Goal: Information Seeking & Learning: Learn about a topic

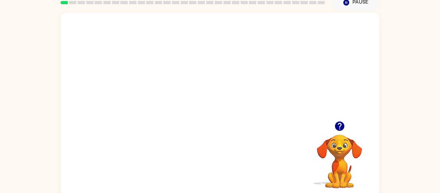
scroll to position [29, 0]
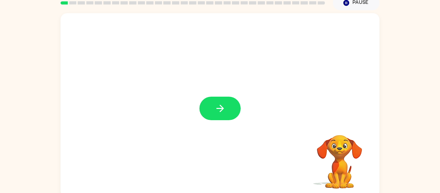
click at [213, 108] on button "button" at bounding box center [219, 109] width 41 height 24
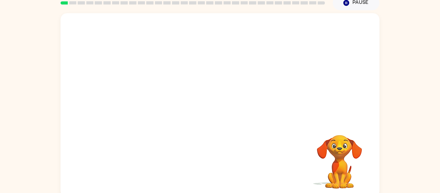
scroll to position [33, 0]
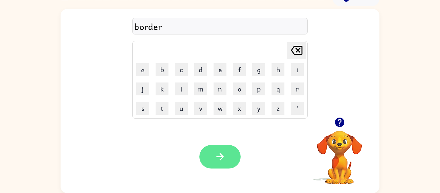
click at [222, 154] on icon "button" at bounding box center [220, 156] width 11 height 11
click at [217, 162] on icon "button" at bounding box center [220, 156] width 11 height 11
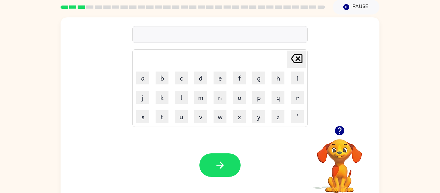
scroll to position [26, 0]
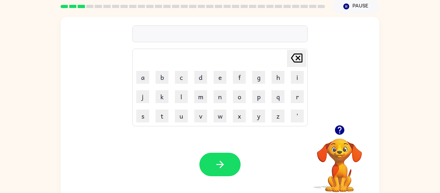
click at [341, 129] on icon "button" at bounding box center [339, 129] width 9 height 9
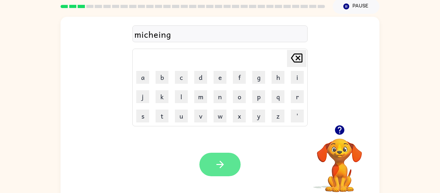
click at [209, 170] on button "button" at bounding box center [219, 165] width 41 height 24
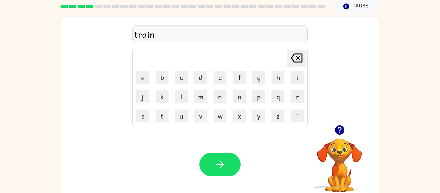
click at [224, 150] on div "Your browser must support playing .mp4 files to use Literably. Please try using…" at bounding box center [220, 164] width 319 height 72
click at [225, 159] on icon "button" at bounding box center [220, 164] width 11 height 11
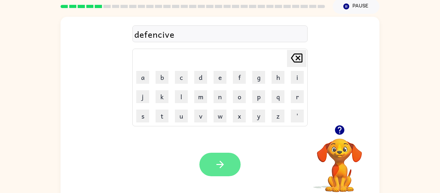
click at [207, 157] on button "button" at bounding box center [219, 165] width 41 height 24
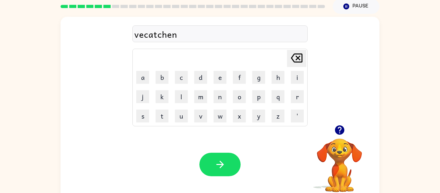
click at [222, 180] on div "Your browser must support playing .mp4 files to use Literably. Please try using…" at bounding box center [220, 164] width 319 height 72
click at [222, 170] on button "button" at bounding box center [219, 165] width 41 height 24
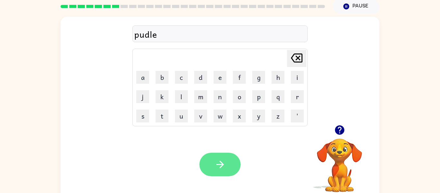
click at [220, 170] on icon "button" at bounding box center [220, 164] width 11 height 11
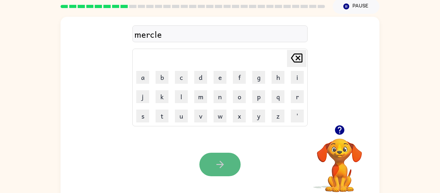
click at [228, 163] on button "button" at bounding box center [219, 165] width 41 height 24
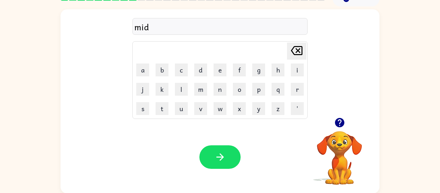
scroll to position [33, 0]
click at [169, 24] on div "midf" at bounding box center [219, 27] width 171 height 14
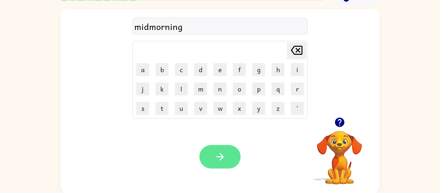
click at [233, 151] on button "button" at bounding box center [219, 157] width 41 height 24
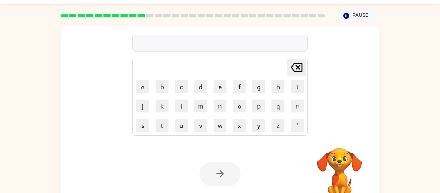
scroll to position [18, 0]
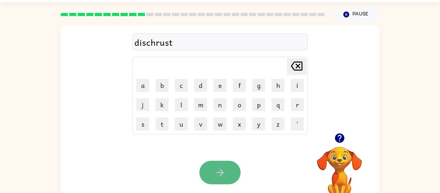
click at [227, 175] on button "button" at bounding box center [219, 173] width 41 height 24
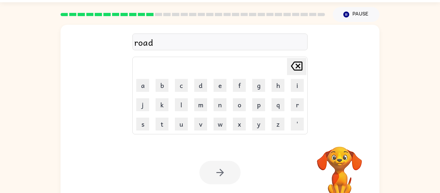
click at [226, 167] on div at bounding box center [219, 173] width 41 height 24
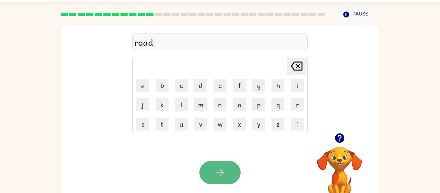
click at [226, 168] on button "button" at bounding box center [219, 173] width 41 height 24
click at [219, 168] on icon "button" at bounding box center [220, 172] width 11 height 11
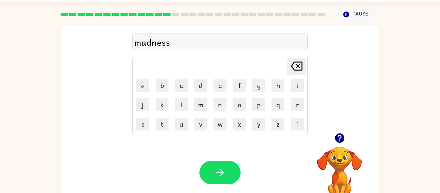
click at [220, 174] on icon "button" at bounding box center [220, 172] width 11 height 11
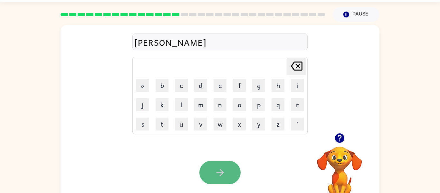
click at [218, 180] on button "button" at bounding box center [219, 173] width 41 height 24
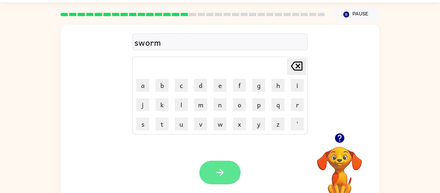
click at [216, 175] on icon "button" at bounding box center [220, 172] width 11 height 11
click at [219, 176] on icon "button" at bounding box center [220, 172] width 11 height 11
click at [219, 177] on icon "button" at bounding box center [220, 172] width 11 height 11
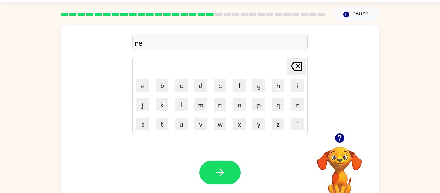
click at [338, 139] on icon "button" at bounding box center [339, 137] width 9 height 9
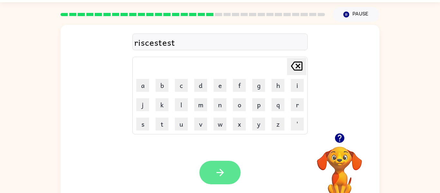
click at [231, 177] on button "button" at bounding box center [219, 173] width 41 height 24
click at [223, 174] on icon "button" at bounding box center [220, 172] width 11 height 11
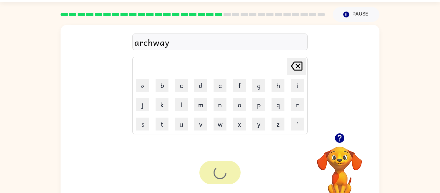
click at [222, 172] on div at bounding box center [219, 173] width 41 height 24
click at [339, 137] on icon "button" at bounding box center [339, 137] width 9 height 9
click at [214, 179] on div at bounding box center [219, 173] width 41 height 24
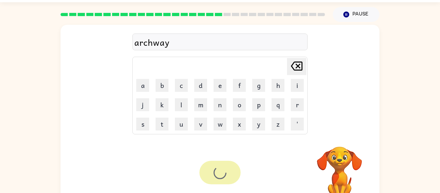
click at [214, 179] on div at bounding box center [219, 173] width 41 height 24
click at [214, 180] on div at bounding box center [219, 173] width 41 height 24
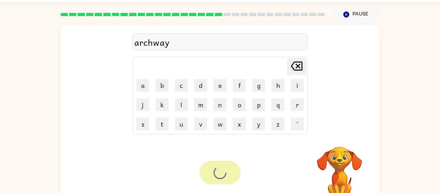
click at [214, 180] on div at bounding box center [219, 173] width 41 height 24
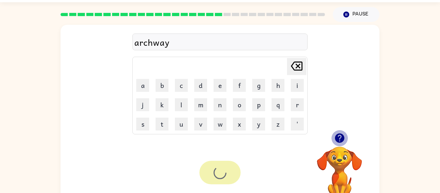
click at [340, 138] on icon "button" at bounding box center [339, 137] width 11 height 11
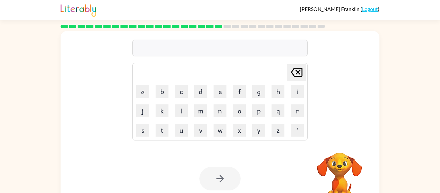
scroll to position [18, 0]
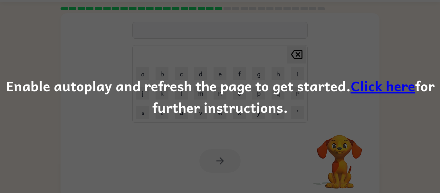
click at [371, 86] on link "Click here" at bounding box center [383, 86] width 64 height 22
click at [224, 75] on div "Enable autoplay and refresh the page to get started. Click here for further ins…" at bounding box center [220, 97] width 440 height 44
click at [175, 49] on div "Enable autoplay and refresh the page to get started. Click here for further ins…" at bounding box center [220, 96] width 440 height 193
click at [217, 161] on div "Enable autoplay and refresh the page to get started. Click here for further ins…" at bounding box center [220, 96] width 440 height 193
click at [144, 149] on div "Enable autoplay and refresh the page to get started. Click here for further ins…" at bounding box center [220, 96] width 440 height 193
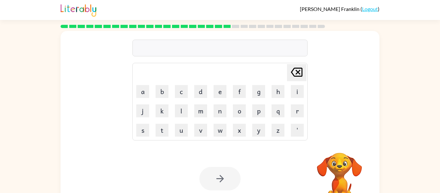
scroll to position [18, 0]
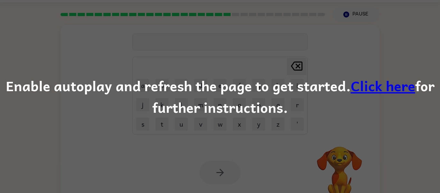
click at [346, 17] on div "Enable autoplay and refresh the page to get started. Click here for further ins…" at bounding box center [220, 96] width 440 height 193
click at [194, 140] on div "Enable autoplay and refresh the page to get started. Click here for further ins…" at bounding box center [220, 96] width 440 height 193
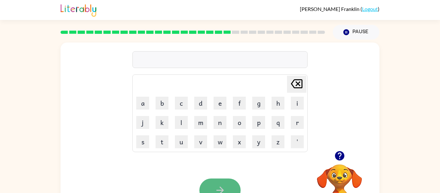
click at [211, 188] on button "button" at bounding box center [219, 190] width 41 height 24
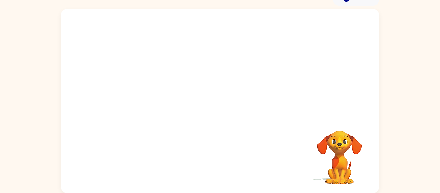
scroll to position [33, 0]
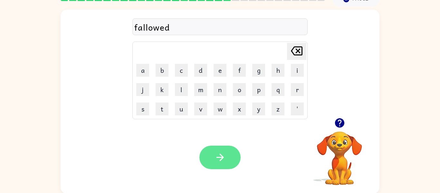
click at [209, 155] on button "button" at bounding box center [219, 158] width 41 height 24
click at [234, 162] on button "button" at bounding box center [219, 158] width 41 height 24
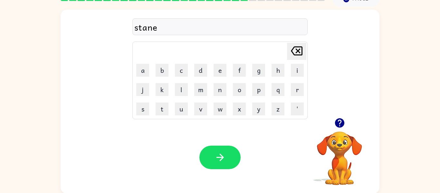
click at [339, 118] on icon "button" at bounding box center [339, 122] width 11 height 11
click at [339, 119] on icon "button" at bounding box center [339, 122] width 9 height 9
click at [220, 166] on button "button" at bounding box center [219, 158] width 41 height 24
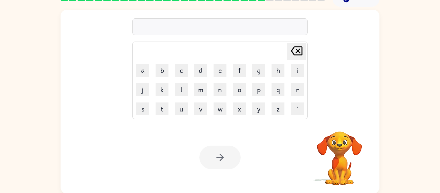
click at [157, 30] on div at bounding box center [219, 26] width 175 height 17
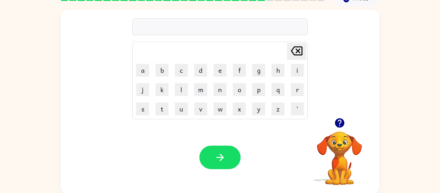
click at [159, 26] on div at bounding box center [219, 26] width 175 height 17
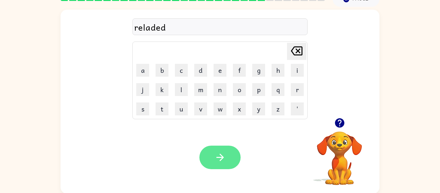
click at [215, 148] on button "button" at bounding box center [219, 158] width 41 height 24
click at [215, 153] on icon "button" at bounding box center [220, 157] width 11 height 11
click at [207, 157] on button "button" at bounding box center [219, 158] width 41 height 24
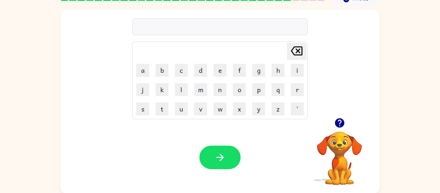
click at [343, 123] on icon "button" at bounding box center [339, 122] width 9 height 9
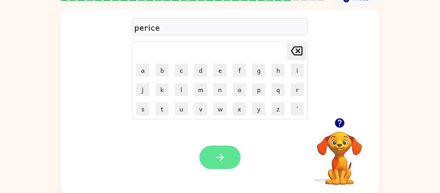
click at [224, 164] on button "button" at bounding box center [219, 158] width 41 height 24
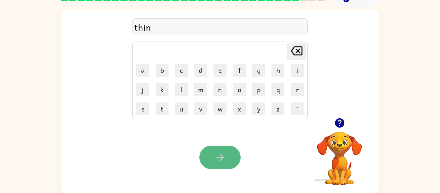
click at [212, 162] on button "button" at bounding box center [219, 158] width 41 height 24
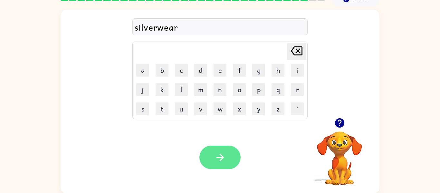
click at [207, 153] on button "button" at bounding box center [219, 158] width 41 height 24
click at [225, 156] on icon "button" at bounding box center [220, 157] width 11 height 11
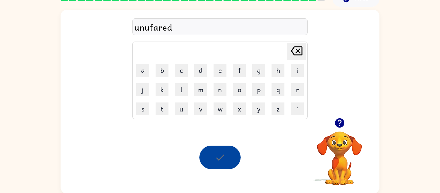
scroll to position [22, 0]
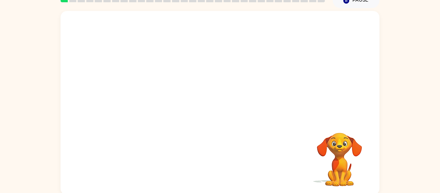
scroll to position [31, 0]
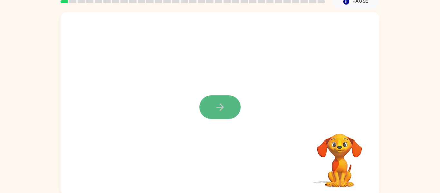
click at [220, 103] on icon "button" at bounding box center [219, 106] width 7 height 7
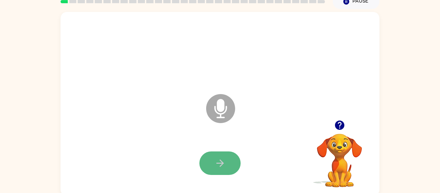
click at [217, 163] on icon "button" at bounding box center [219, 162] width 7 height 7
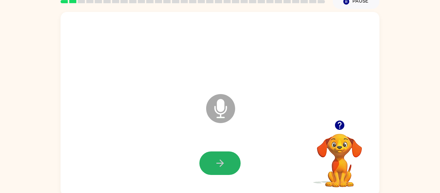
click at [217, 163] on icon "button" at bounding box center [219, 162] width 7 height 7
click at [339, 124] on icon "button" at bounding box center [339, 124] width 9 height 9
click at [226, 166] on button "button" at bounding box center [219, 163] width 41 height 24
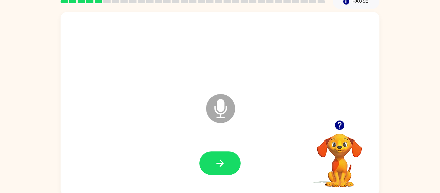
click at [342, 124] on icon "button" at bounding box center [339, 124] width 9 height 9
click at [215, 165] on icon "button" at bounding box center [220, 162] width 11 height 11
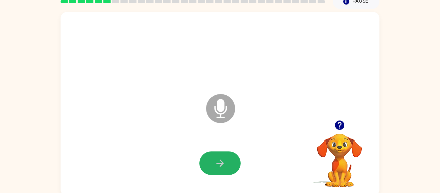
click at [215, 165] on icon "button" at bounding box center [220, 162] width 11 height 11
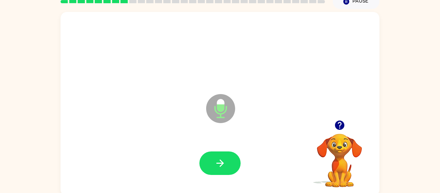
click at [215, 165] on icon "button" at bounding box center [220, 162] width 11 height 11
click at [213, 165] on button "button" at bounding box center [219, 163] width 41 height 24
click at [336, 122] on icon "button" at bounding box center [339, 124] width 9 height 9
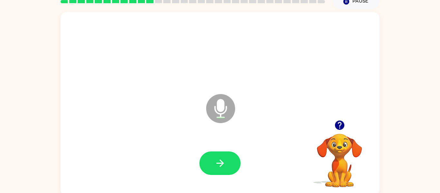
click at [336, 122] on icon "button" at bounding box center [339, 124] width 9 height 9
click at [225, 159] on icon "button" at bounding box center [220, 162] width 11 height 11
click at [337, 124] on icon "button" at bounding box center [339, 124] width 9 height 9
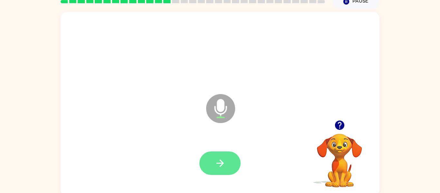
click at [216, 160] on icon "button" at bounding box center [220, 162] width 11 height 11
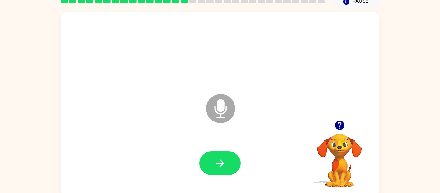
click at [216, 160] on icon "button" at bounding box center [220, 162] width 11 height 11
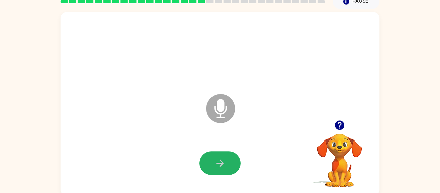
click at [216, 160] on icon "button" at bounding box center [220, 162] width 11 height 11
click at [340, 128] on icon "button" at bounding box center [339, 124] width 9 height 9
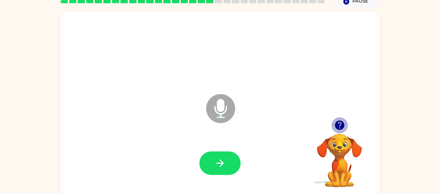
click at [340, 128] on icon "button" at bounding box center [339, 124] width 9 height 9
click at [224, 157] on button "button" at bounding box center [219, 163] width 41 height 24
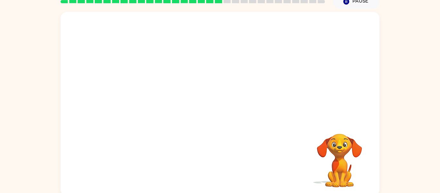
click at [224, 157] on div "Your browser must support playing .mp4 files to use Literably. Please try using…" at bounding box center [220, 104] width 319 height 184
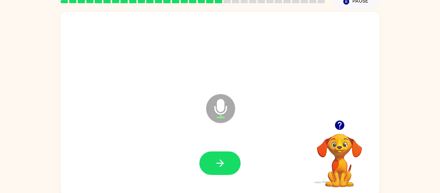
click at [224, 157] on button "button" at bounding box center [219, 163] width 41 height 24
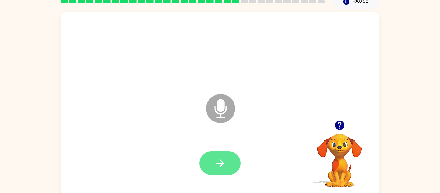
click at [227, 160] on button "button" at bounding box center [219, 163] width 41 height 24
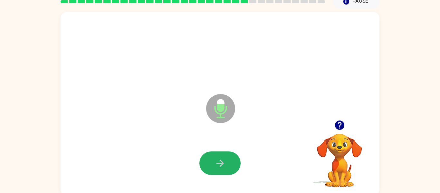
click at [227, 160] on button "button" at bounding box center [219, 163] width 41 height 24
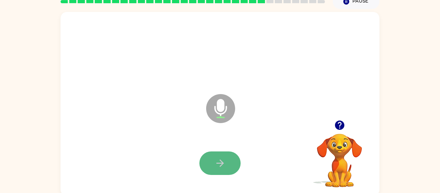
click at [227, 160] on button "button" at bounding box center [219, 163] width 41 height 24
click at [217, 158] on button "button" at bounding box center [219, 163] width 41 height 24
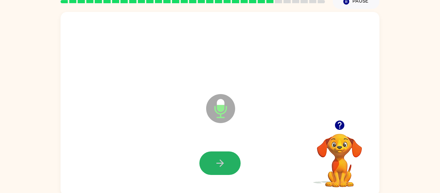
click at [217, 158] on icon "button" at bounding box center [220, 162] width 11 height 11
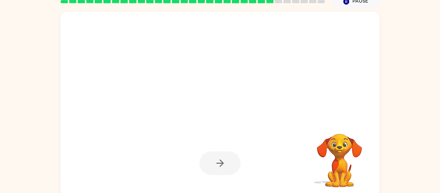
click at [217, 158] on div at bounding box center [219, 163] width 41 height 24
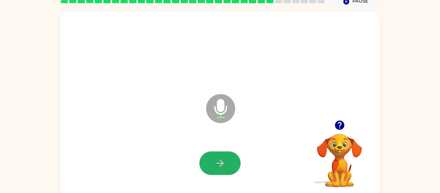
click at [217, 158] on icon "button" at bounding box center [220, 162] width 11 height 11
click at [221, 170] on button "button" at bounding box center [219, 163] width 41 height 24
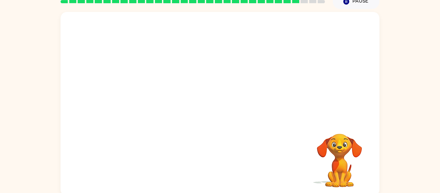
click at [221, 170] on div at bounding box center [220, 163] width 306 height 53
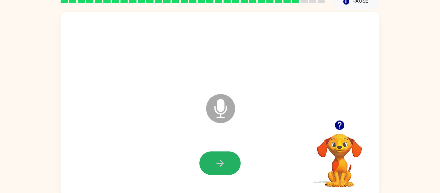
click at [221, 170] on button "button" at bounding box center [219, 163] width 41 height 24
click at [222, 166] on icon "button" at bounding box center [220, 162] width 11 height 11
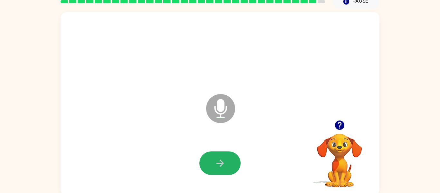
click at [222, 166] on icon "button" at bounding box center [220, 162] width 11 height 11
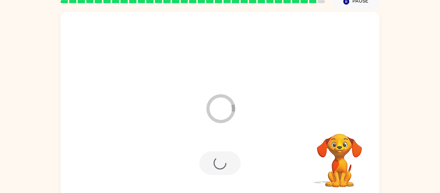
scroll to position [22, 0]
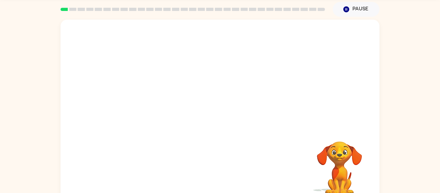
scroll to position [33, 0]
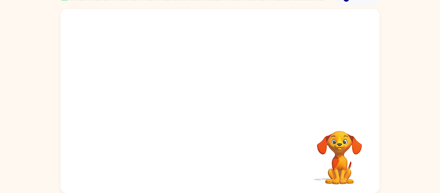
click at [147, 83] on video "Your browser must support playing .mp4 files to use Literably. Please try using…" at bounding box center [220, 63] width 319 height 108
click at [417, 91] on div "Your browser must support playing .mp4 files to use Literably. Please try using…" at bounding box center [220, 99] width 440 height 187
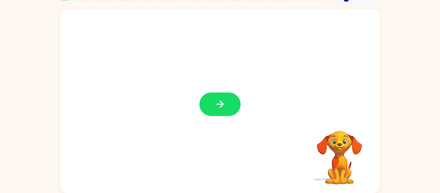
click at [212, 111] on div at bounding box center [219, 104] width 41 height 24
click at [212, 111] on button "button" at bounding box center [219, 104] width 41 height 24
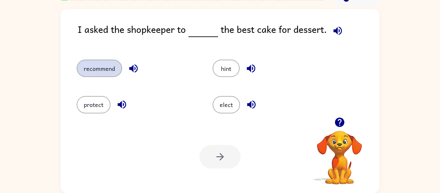
click at [103, 64] on button "recommend" at bounding box center [99, 68] width 45 height 17
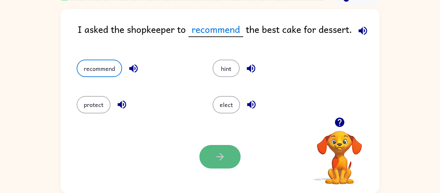
click at [207, 156] on button "button" at bounding box center [219, 157] width 41 height 24
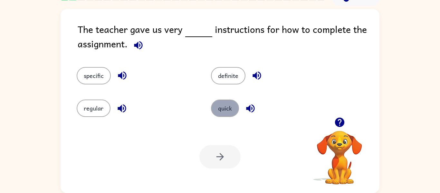
click at [229, 105] on button "quick" at bounding box center [225, 108] width 28 height 17
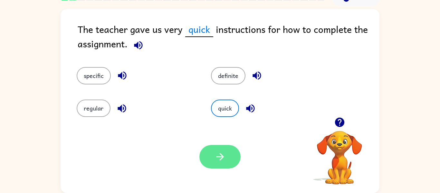
click at [218, 158] on icon "button" at bounding box center [220, 156] width 11 height 11
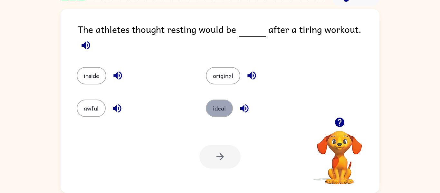
click at [222, 107] on button "ideal" at bounding box center [219, 108] width 27 height 17
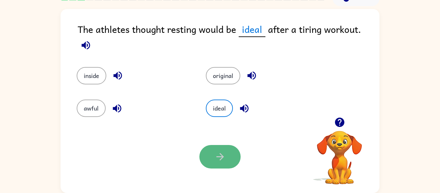
click at [218, 151] on icon "button" at bounding box center [220, 156] width 11 height 11
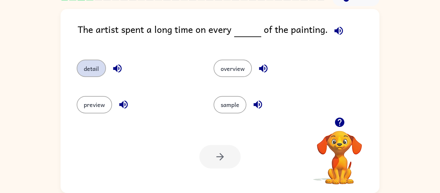
click at [84, 62] on button "detail" at bounding box center [91, 68] width 29 height 17
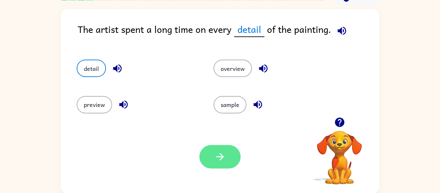
click at [223, 157] on icon "button" at bounding box center [219, 156] width 7 height 7
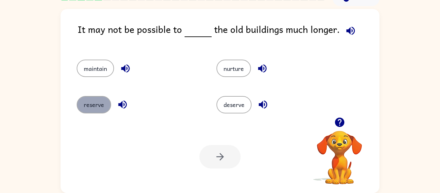
click at [95, 103] on button "reserve" at bounding box center [94, 104] width 34 height 17
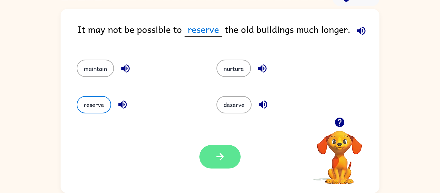
click at [209, 164] on button "button" at bounding box center [219, 157] width 41 height 24
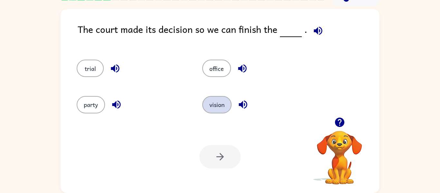
click at [213, 108] on button "vision" at bounding box center [216, 104] width 29 height 17
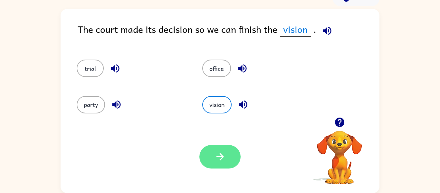
click at [228, 152] on button "button" at bounding box center [219, 157] width 41 height 24
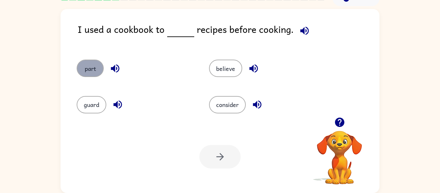
click at [89, 68] on button "part" at bounding box center [90, 68] width 27 height 17
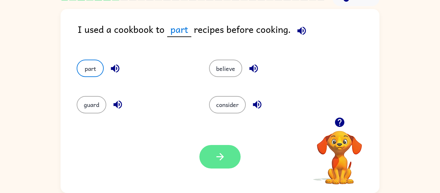
click at [220, 157] on icon "button" at bounding box center [219, 156] width 7 height 7
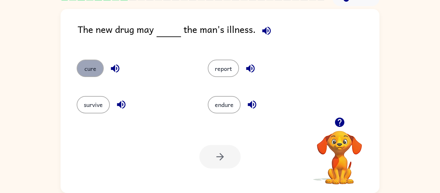
click at [96, 66] on button "cure" at bounding box center [90, 68] width 27 height 17
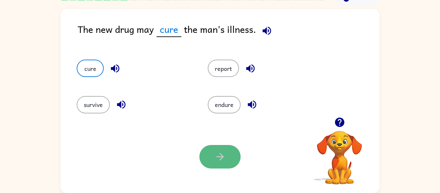
click at [224, 150] on button "button" at bounding box center [219, 157] width 41 height 24
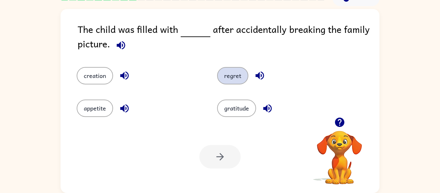
click at [224, 76] on button "regret" at bounding box center [232, 75] width 31 height 17
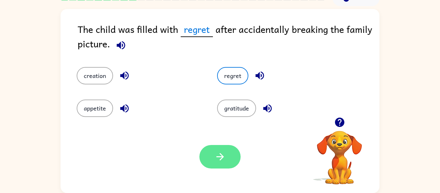
click at [210, 158] on button "button" at bounding box center [219, 157] width 41 height 24
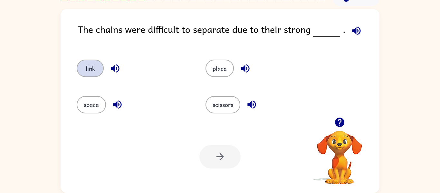
click at [88, 67] on button "link" at bounding box center [90, 68] width 27 height 17
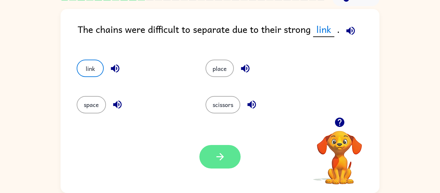
click at [220, 153] on icon "button" at bounding box center [220, 156] width 11 height 11
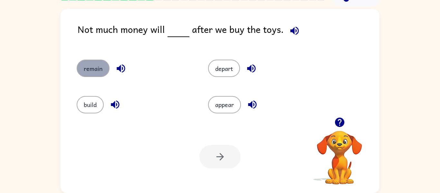
click at [90, 69] on button "remain" at bounding box center [93, 68] width 33 height 17
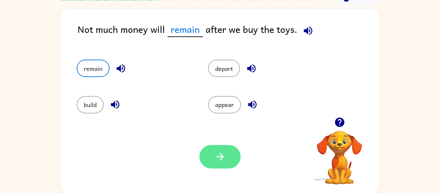
click at [224, 153] on icon "button" at bounding box center [220, 156] width 11 height 11
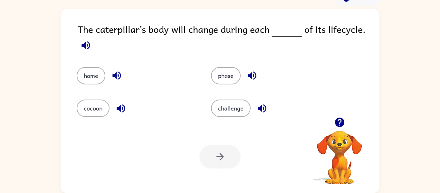
click at [218, 41] on div "The caterpillar’s body will change during each of its lifecycle." at bounding box center [229, 38] width 302 height 32
click at [87, 110] on button "cocoon" at bounding box center [93, 108] width 33 height 17
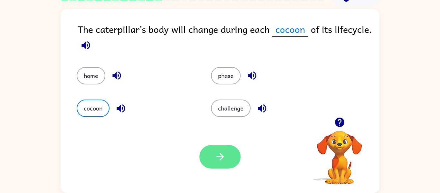
click at [219, 166] on button "button" at bounding box center [219, 157] width 41 height 24
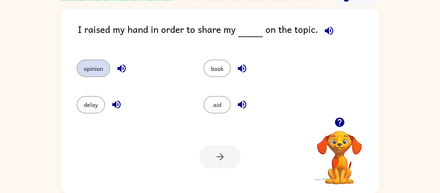
click at [93, 72] on button "opinion" at bounding box center [93, 68] width 33 height 17
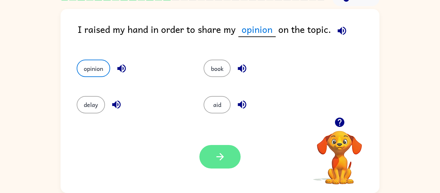
click at [214, 166] on button "button" at bounding box center [219, 157] width 41 height 24
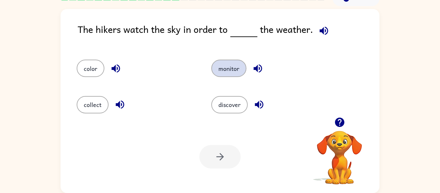
click at [215, 66] on button "monitor" at bounding box center [228, 68] width 35 height 17
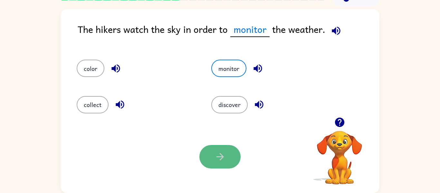
click at [206, 163] on button "button" at bounding box center [219, 157] width 41 height 24
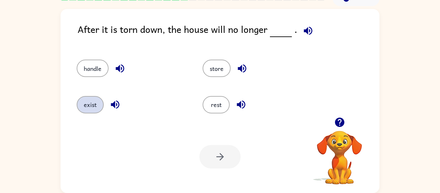
click at [88, 100] on button "exist" at bounding box center [90, 104] width 27 height 17
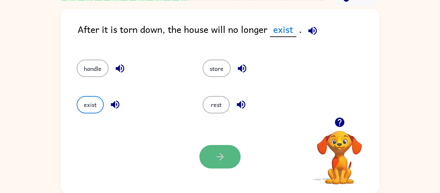
click at [222, 155] on icon "button" at bounding box center [219, 156] width 7 height 7
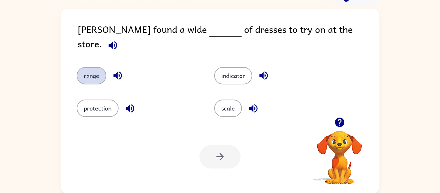
click at [98, 67] on button "range" at bounding box center [92, 75] width 30 height 17
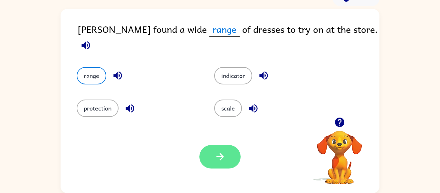
click at [225, 152] on button "button" at bounding box center [219, 157] width 41 height 24
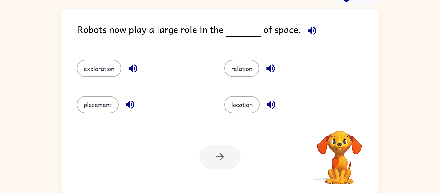
scroll to position [26, 0]
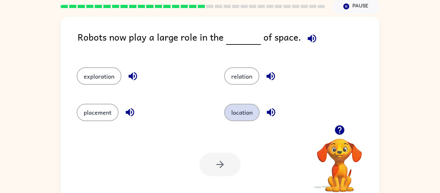
click at [243, 114] on button "location" at bounding box center [241, 112] width 35 height 17
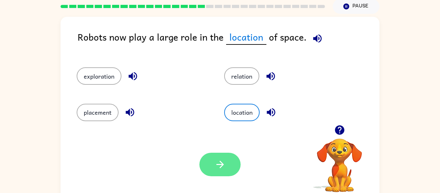
click at [220, 163] on icon "button" at bounding box center [220, 164] width 11 height 11
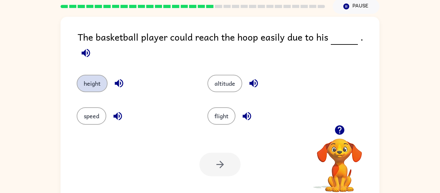
click at [95, 78] on button "height" at bounding box center [92, 83] width 31 height 17
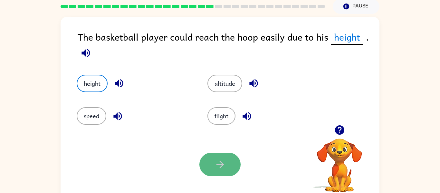
click at [215, 165] on icon "button" at bounding box center [220, 164] width 11 height 11
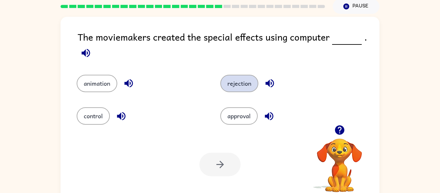
click at [233, 81] on button "rejection" at bounding box center [239, 83] width 38 height 17
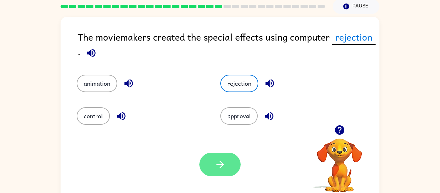
click at [213, 164] on button "button" at bounding box center [219, 165] width 41 height 24
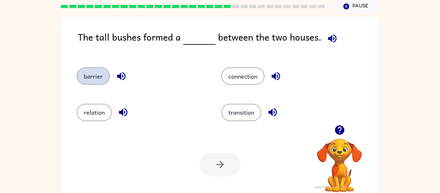
click at [98, 74] on button "barrier" at bounding box center [93, 75] width 33 height 17
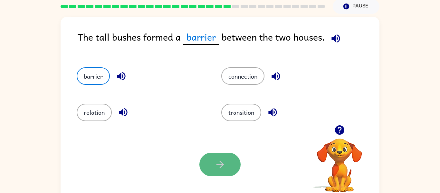
click at [219, 159] on icon "button" at bounding box center [220, 164] width 11 height 11
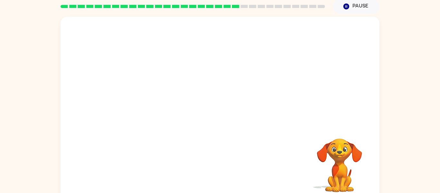
click at [161, 106] on video "Your browser must support playing .mp4 files to use Literably. Please try using…" at bounding box center [220, 71] width 319 height 108
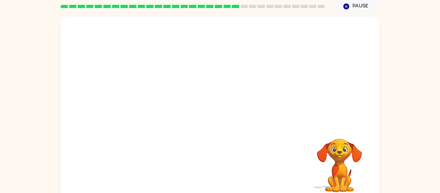
click at [161, 106] on video "Your browser must support playing .mp4 files to use Literably. Please try using…" at bounding box center [220, 71] width 319 height 108
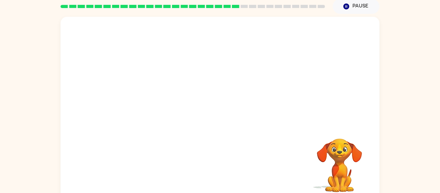
click at [161, 106] on video "Your browser must support playing .mp4 files to use Literably. Please try using…" at bounding box center [220, 71] width 319 height 108
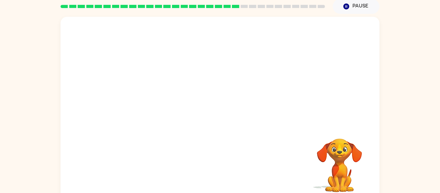
click at [161, 106] on video "Your browser must support playing .mp4 files to use Literably. Please try using…" at bounding box center [220, 71] width 319 height 108
click at [221, 109] on icon "button" at bounding box center [220, 111] width 11 height 11
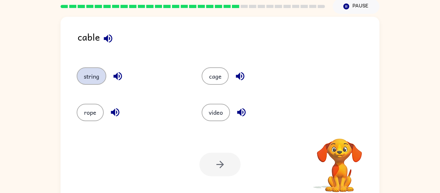
click at [101, 75] on button "string" at bounding box center [92, 75] width 30 height 17
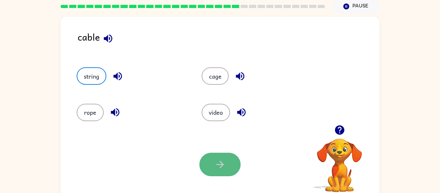
click at [211, 170] on button "button" at bounding box center [219, 165] width 41 height 24
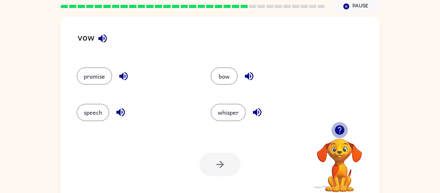
click at [339, 130] on icon "button" at bounding box center [339, 129] width 9 height 9
click at [85, 72] on button "promise" at bounding box center [94, 75] width 35 height 17
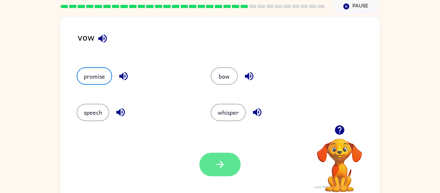
click at [215, 174] on button "button" at bounding box center [219, 165] width 41 height 24
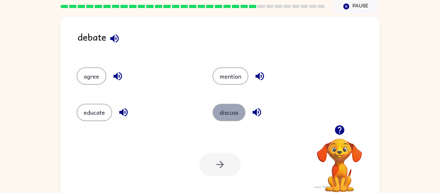
click at [230, 120] on button "discuss" at bounding box center [229, 112] width 33 height 17
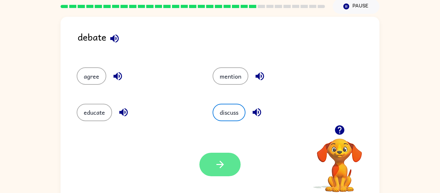
click at [219, 166] on icon "button" at bounding box center [220, 164] width 11 height 11
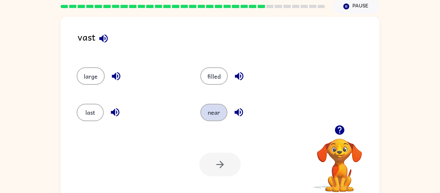
click at [207, 109] on button "near" at bounding box center [213, 112] width 27 height 17
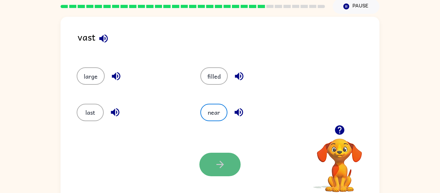
click at [218, 157] on button "button" at bounding box center [219, 165] width 41 height 24
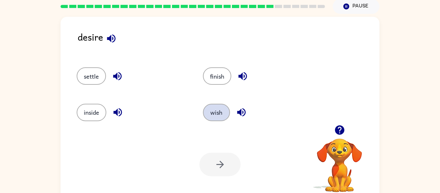
click at [215, 106] on button "wish" at bounding box center [216, 112] width 27 height 17
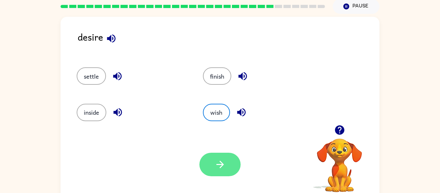
click at [212, 153] on button "button" at bounding box center [219, 165] width 41 height 24
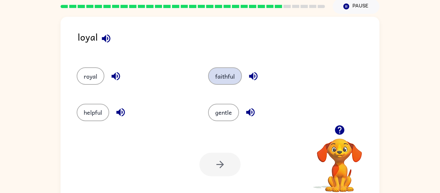
click at [218, 82] on button "faithful" at bounding box center [225, 75] width 34 height 17
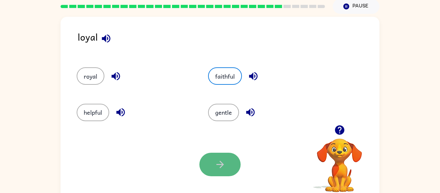
click at [219, 157] on button "button" at bounding box center [219, 165] width 41 height 24
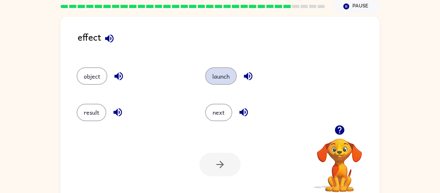
click at [232, 77] on button "launch" at bounding box center [221, 75] width 32 height 17
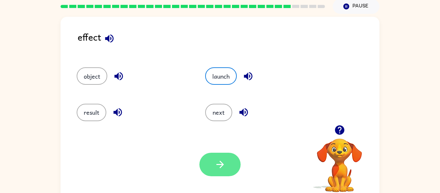
click at [211, 166] on button "button" at bounding box center [219, 165] width 41 height 24
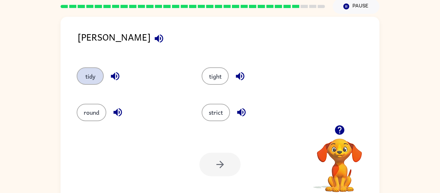
click at [95, 80] on button "tidy" at bounding box center [90, 75] width 27 height 17
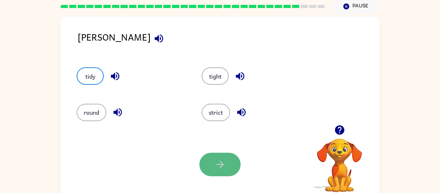
click at [221, 164] on icon "button" at bounding box center [219, 164] width 7 height 7
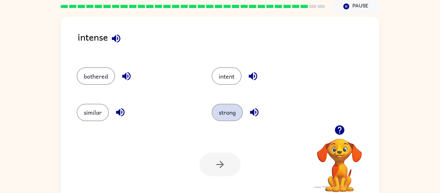
click at [226, 113] on button "strong" at bounding box center [227, 112] width 31 height 17
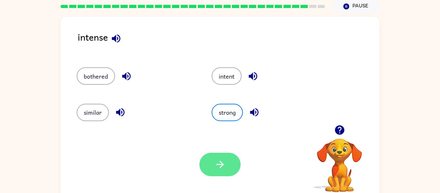
click at [219, 161] on icon "button" at bounding box center [220, 164] width 11 height 11
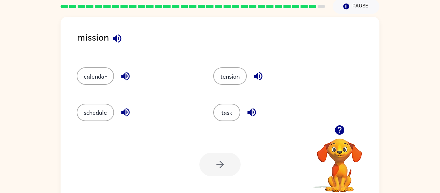
click at [103, 62] on div "calendar" at bounding box center [132, 73] width 137 height 36
click at [100, 82] on button "calendar" at bounding box center [95, 75] width 37 height 17
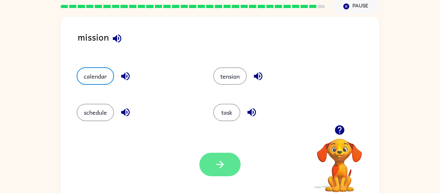
click at [216, 159] on icon "button" at bounding box center [220, 164] width 11 height 11
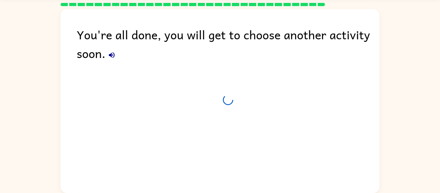
scroll to position [20, 0]
